Goal: Download file/media

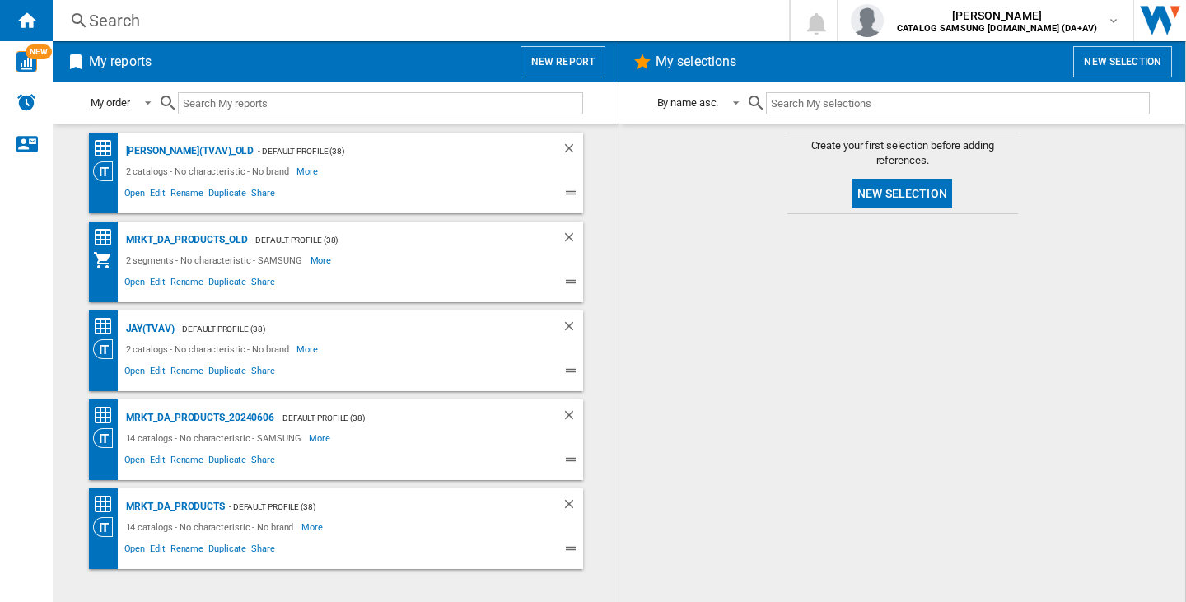
click at [138, 551] on span "Open" at bounding box center [135, 551] width 26 height 20
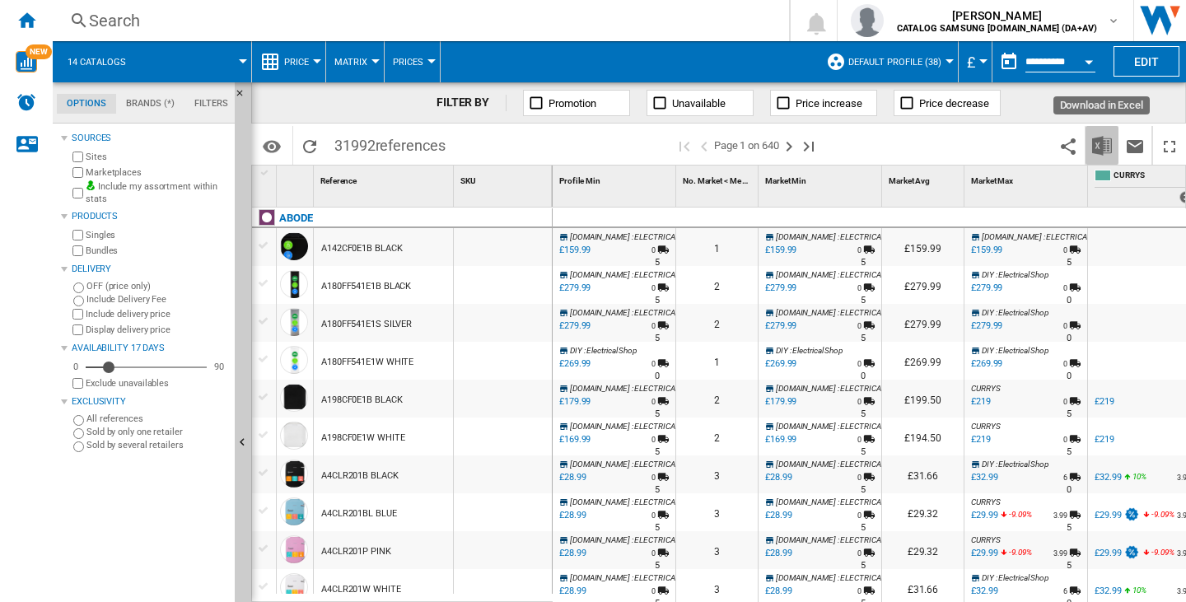
click at [1103, 149] on img "Download in Excel" at bounding box center [1102, 146] width 20 height 20
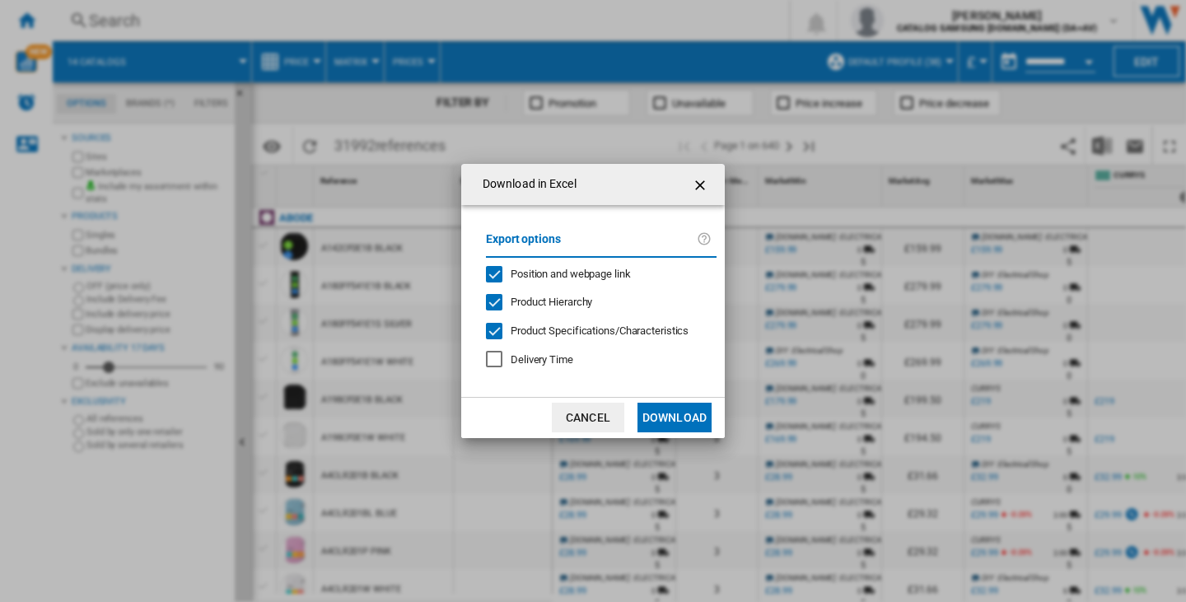
click at [554, 277] on span "Position and webpage link" at bounding box center [571, 274] width 120 height 12
click at [675, 410] on button "Download" at bounding box center [675, 418] width 74 height 30
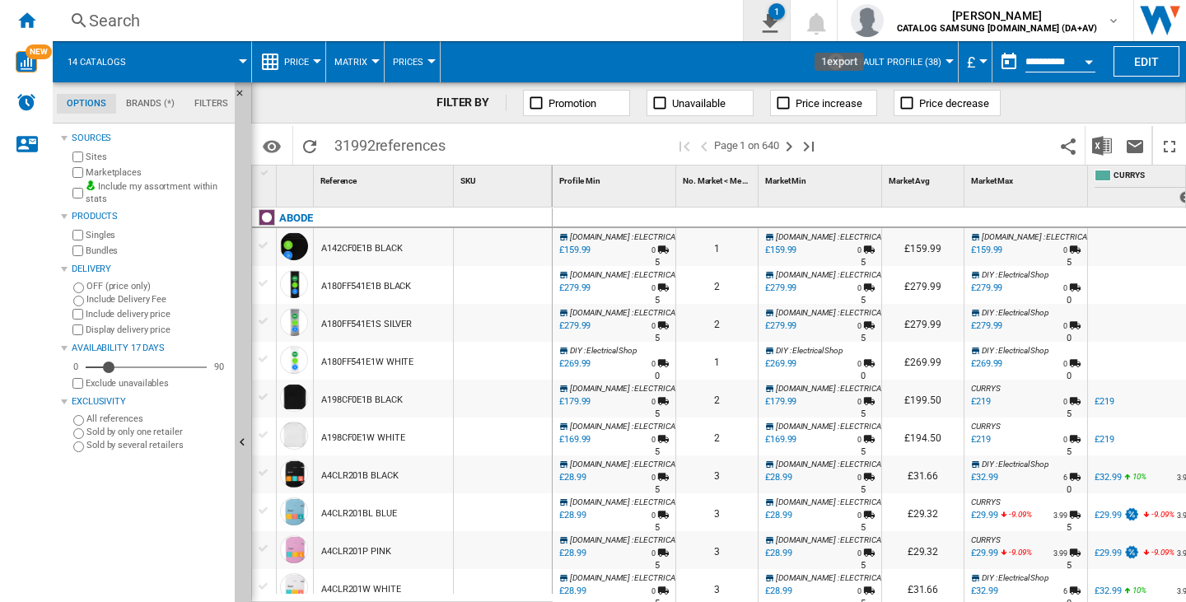
click at [785, 10] on div "1" at bounding box center [777, 11] width 16 height 16
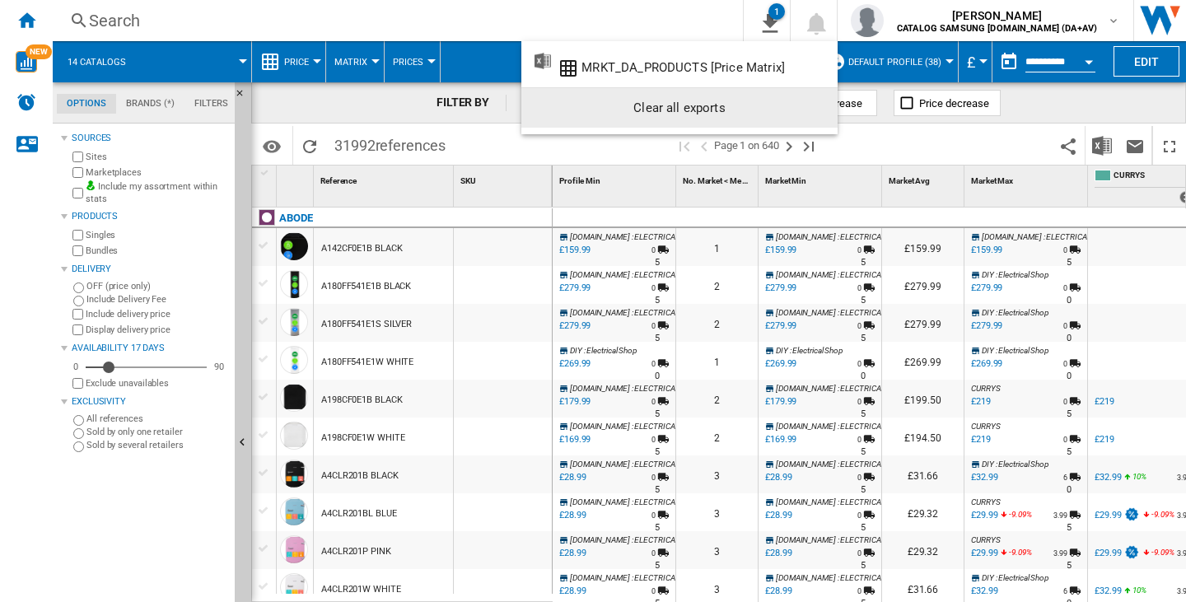
click at [802, 113] on div "Clear all exports" at bounding box center [680, 108] width 290 height 30
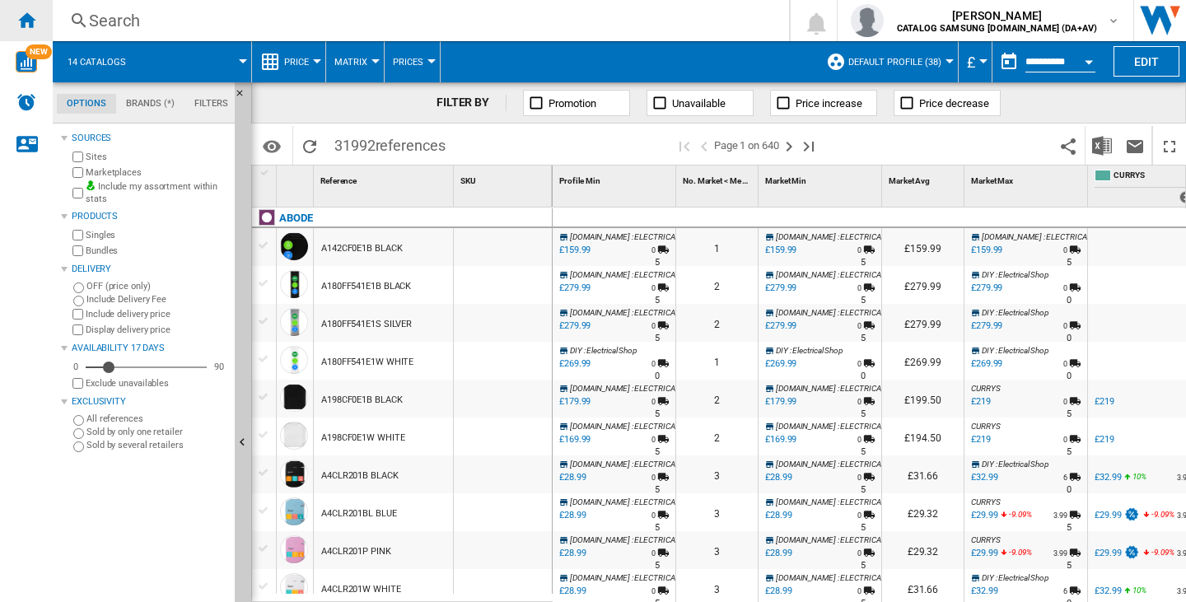
click at [26, 17] on ng-md-icon "Home" at bounding box center [26, 20] width 20 height 20
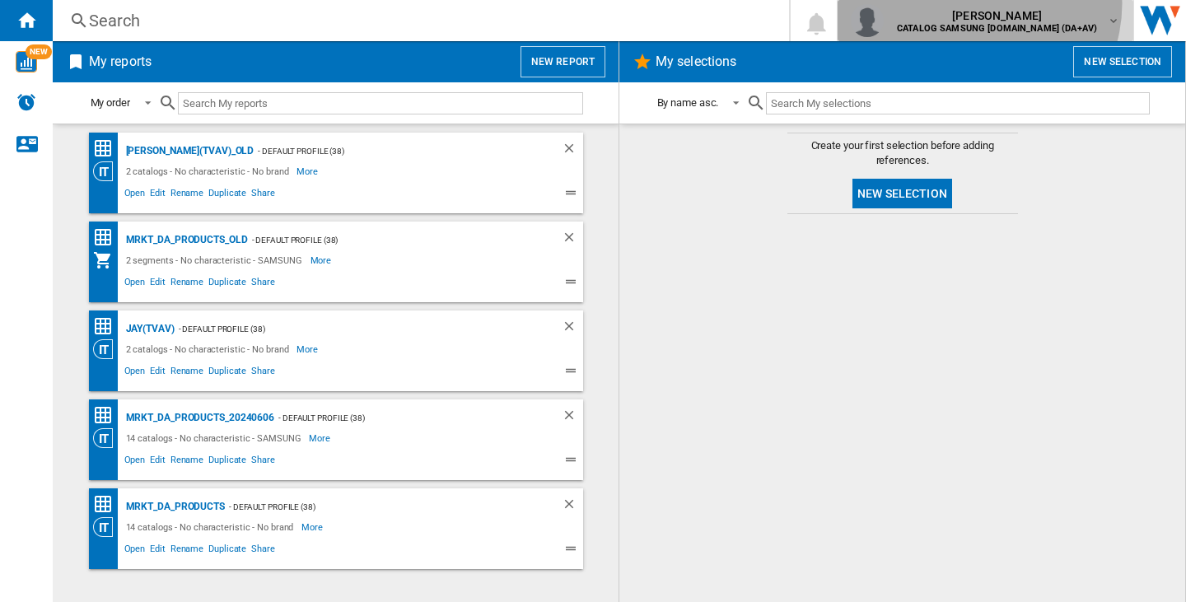
click at [1026, 4] on div "jay han CATALOG SAMSUNG UK.IE (DA+AV)" at bounding box center [985, 20] width 269 height 33
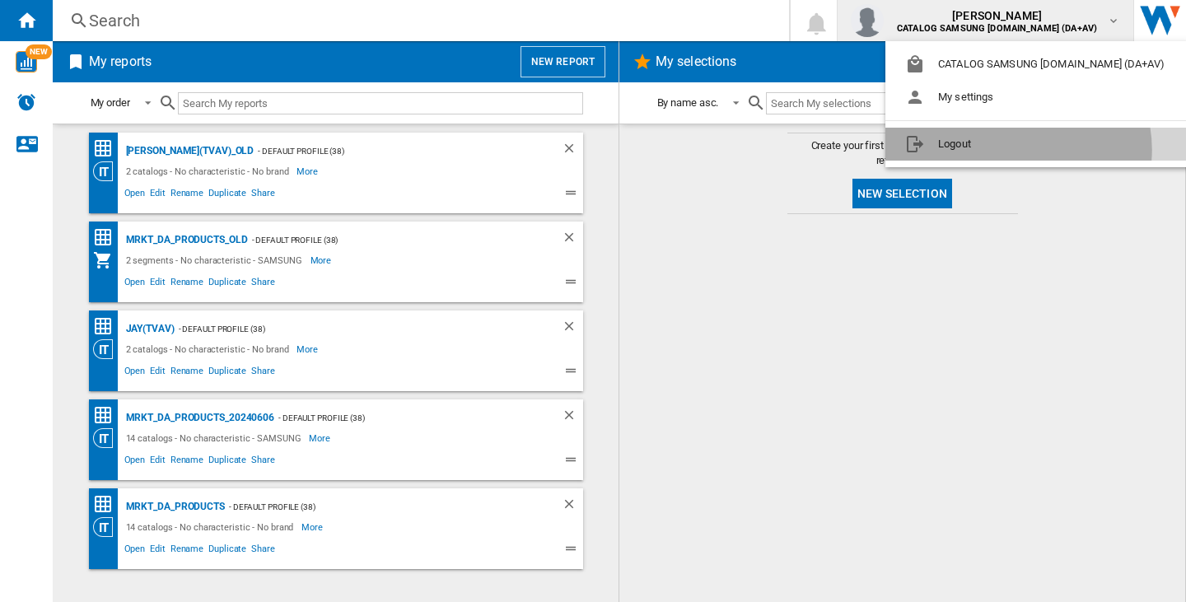
click at [1018, 150] on button "Logout" at bounding box center [1039, 144] width 306 height 33
